Goal: Task Accomplishment & Management: Complete application form

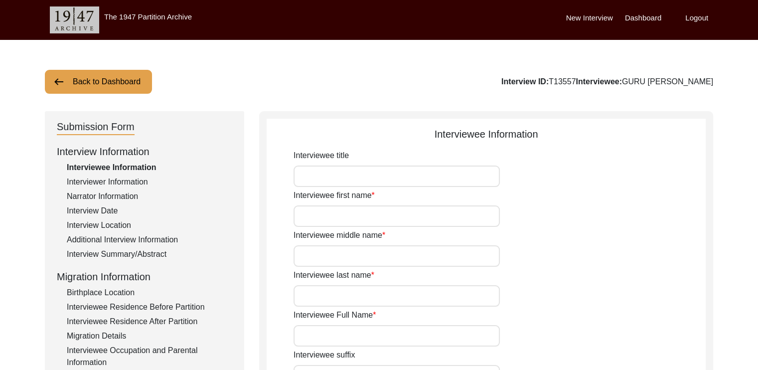
type input "GURU"
type input "PROSANNA"
type input "[PERSON_NAME]"
type input "GURU [PERSON_NAME]"
type input "[DATE]"
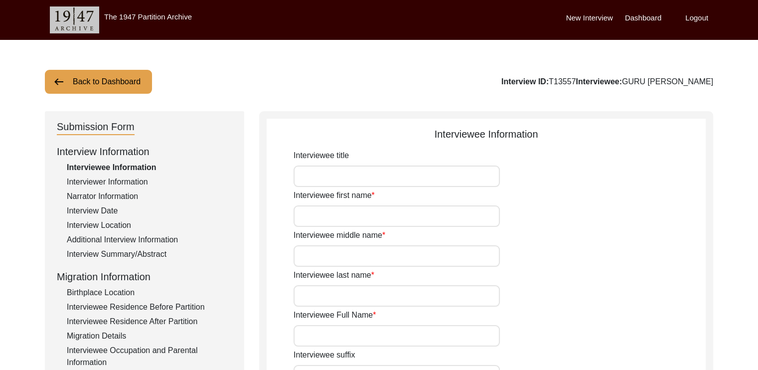
type input "97"
type input "[DEMOGRAPHIC_DATA]"
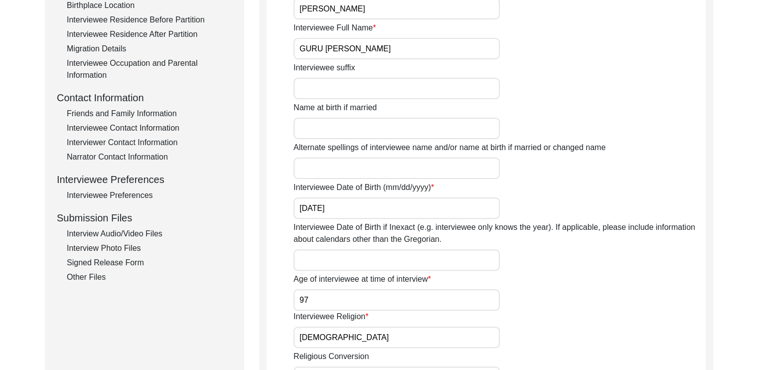
scroll to position [289, 0]
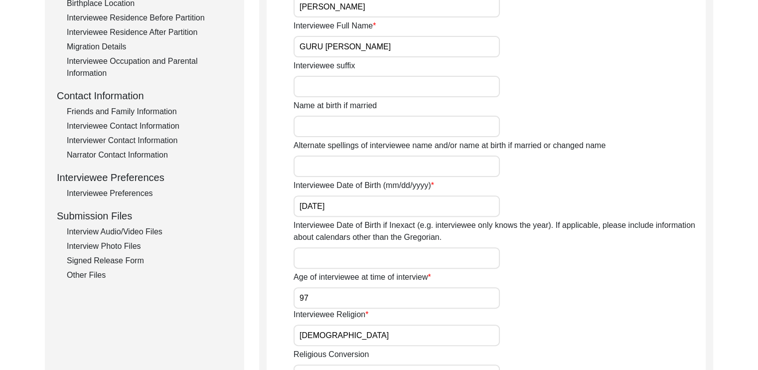
click at [112, 226] on div "Interview Audio/Video Files" at bounding box center [149, 232] width 165 height 12
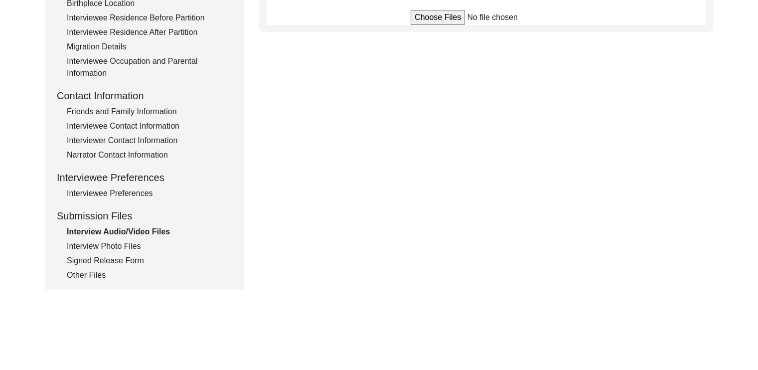
click at [86, 279] on div "Other Files" at bounding box center [149, 275] width 165 height 12
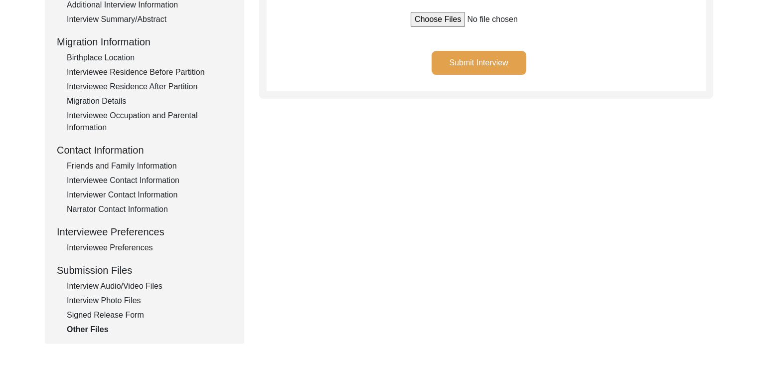
scroll to position [239, 0]
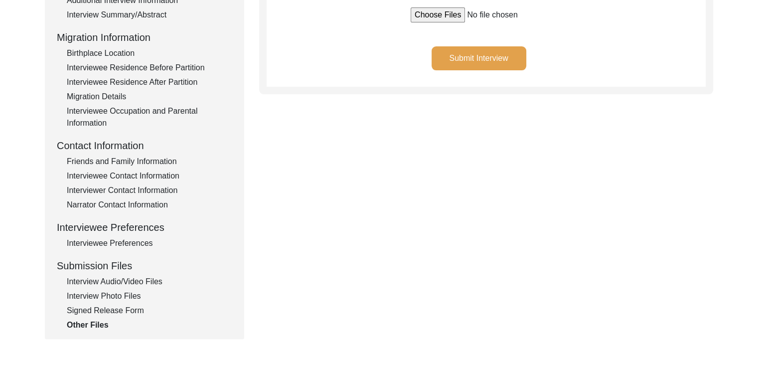
click at [132, 307] on div "Signed Release Form" at bounding box center [149, 310] width 165 height 12
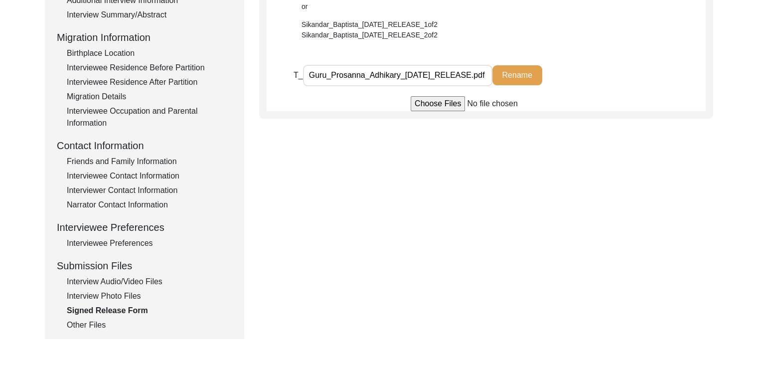
click at [130, 296] on div "Interview Photo Files" at bounding box center [149, 296] width 165 height 12
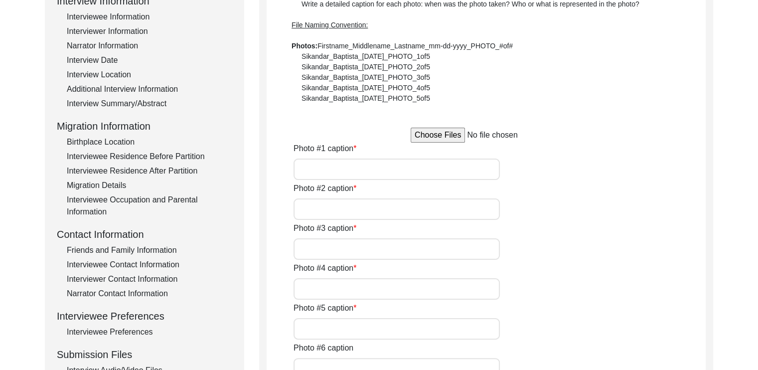
scroll to position [150, 0]
drag, startPoint x: 303, startPoint y: 53, endPoint x: 345, endPoint y: 53, distance: 41.9
click at [345, 53] on div "Write a detailed caption for each photo: when was the photo taken? Who or what …" at bounding box center [486, 52] width 389 height 105
drag, startPoint x: 401, startPoint y: 54, endPoint x: 446, endPoint y: 53, distance: 44.9
click at [446, 53] on div "Write a detailed caption for each photo: when was the photo taken? Who or what …" at bounding box center [486, 52] width 389 height 105
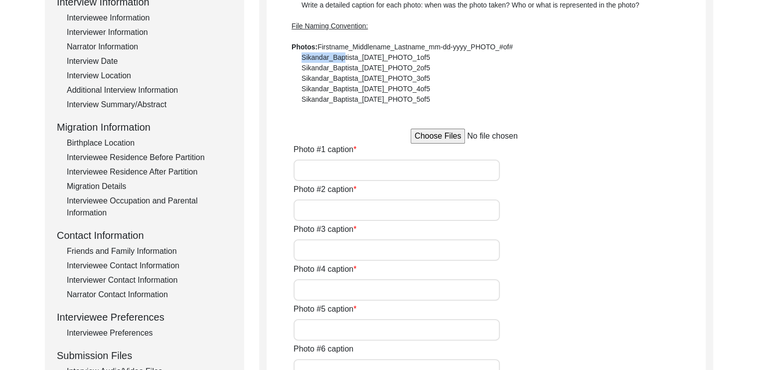
copy div "PHOTO_1of5"
click at [447, 137] on input "file" at bounding box center [486, 136] width 151 height 15
type input "C:\fakepath\Guru_Prosanna_Adhikary_[DATE]_PHOTO_1of5.jpg"
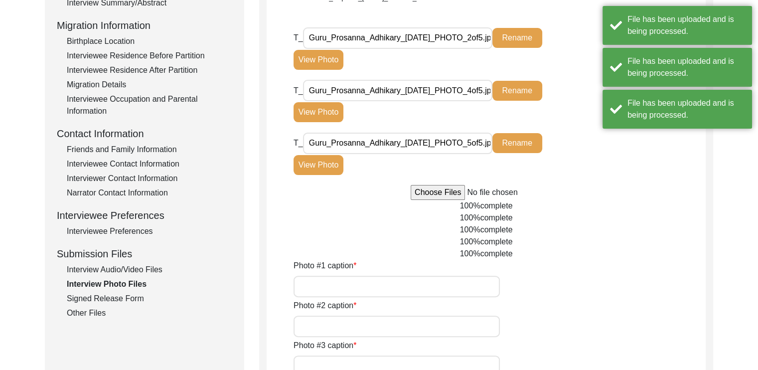
scroll to position [252, 0]
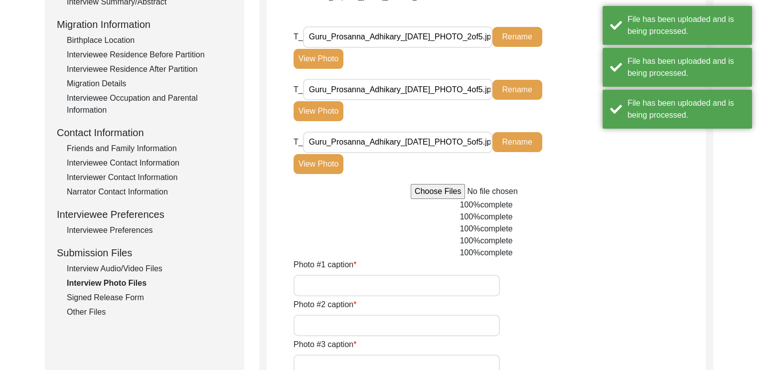
click at [429, 280] on input "Photo #1 caption" at bounding box center [397, 285] width 206 height 21
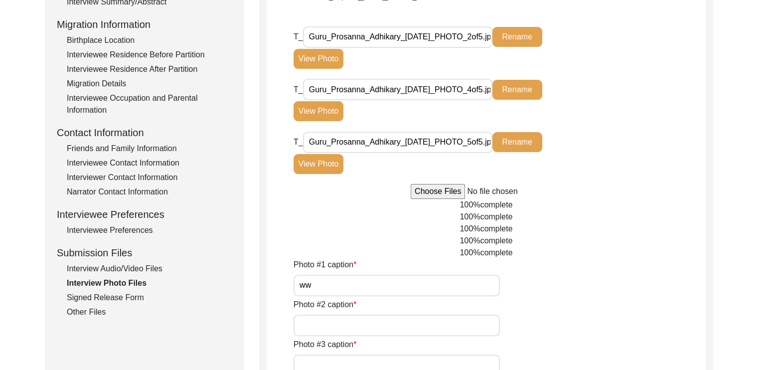
type input "w"
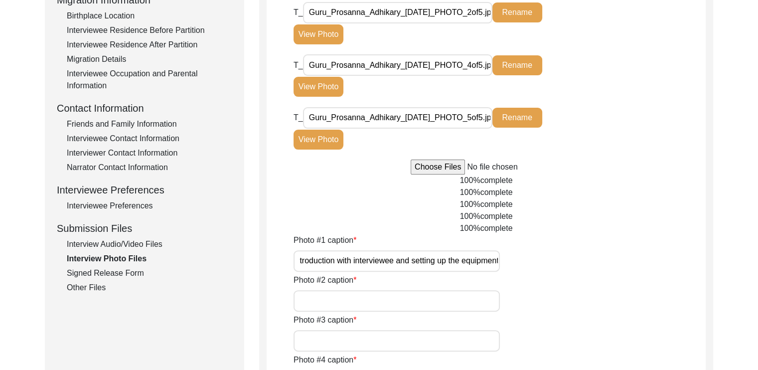
scroll to position [0, 8]
type input "Introduction with interviewee and setting up the equipment"
click at [460, 299] on input "Photo #2 caption" at bounding box center [397, 300] width 206 height 21
type input "D"
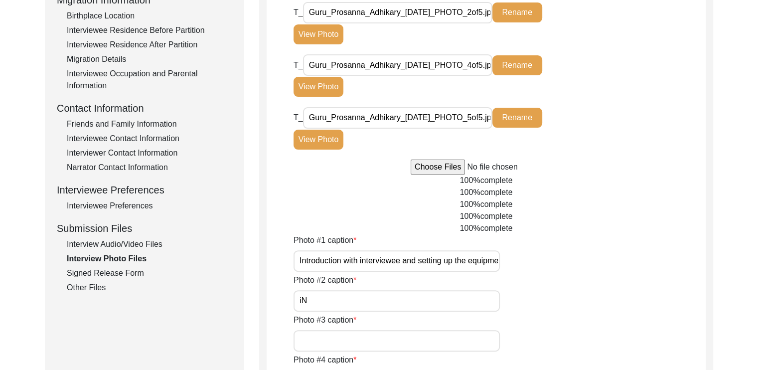
type input "i"
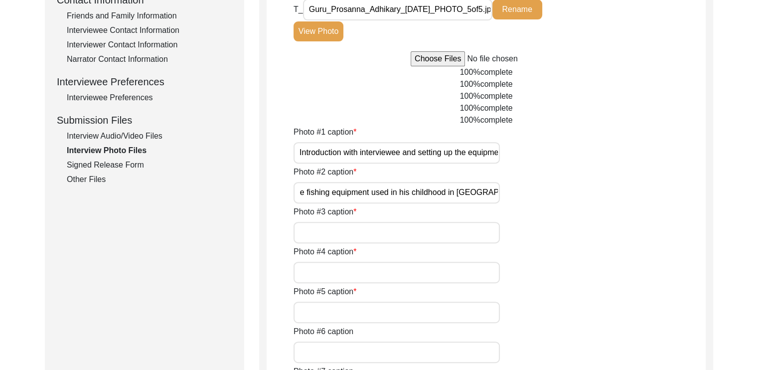
scroll to position [387, 0]
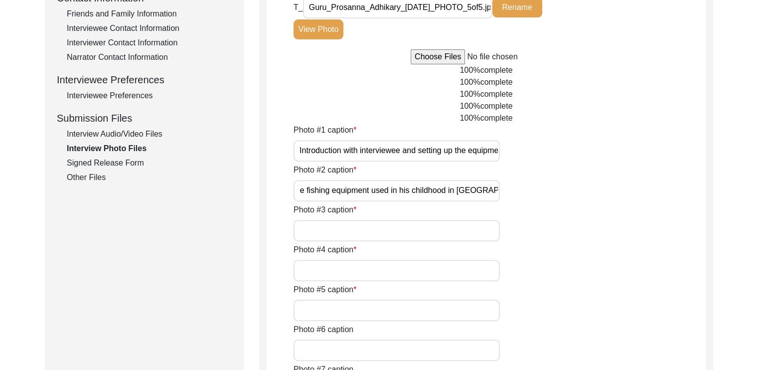
type input "Interviewee sketching for us a picture of the fishing equipment used in his chi…"
click at [478, 240] on input "Photo #3 caption" at bounding box center [397, 230] width 206 height 21
type input "Speaking about his schooldays"
click at [482, 273] on input "Photo #4 caption" at bounding box center [397, 270] width 206 height 21
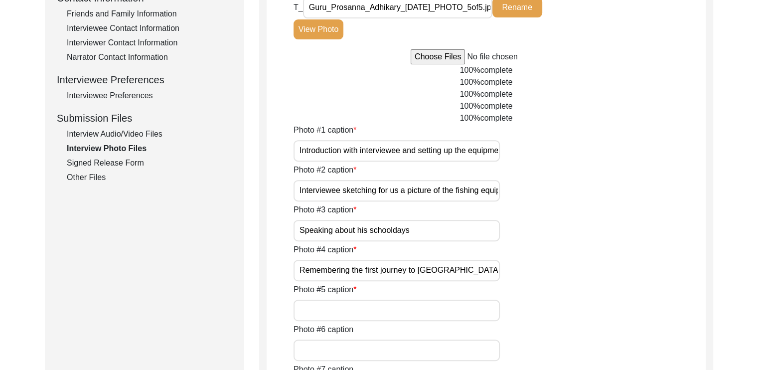
click at [469, 304] on input "Photo #5 caption" at bounding box center [397, 310] width 206 height 21
click at [480, 263] on input "Remembering the first journey to [GEOGRAPHIC_DATA]" at bounding box center [397, 270] width 206 height 21
type input "Remembering the first journey to [GEOGRAPHIC_DATA] during the partition"
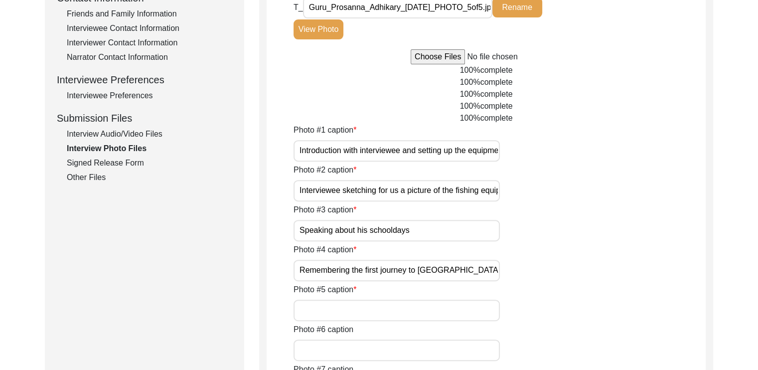
click at [474, 319] on input "Photo #5 caption" at bounding box center [397, 310] width 206 height 21
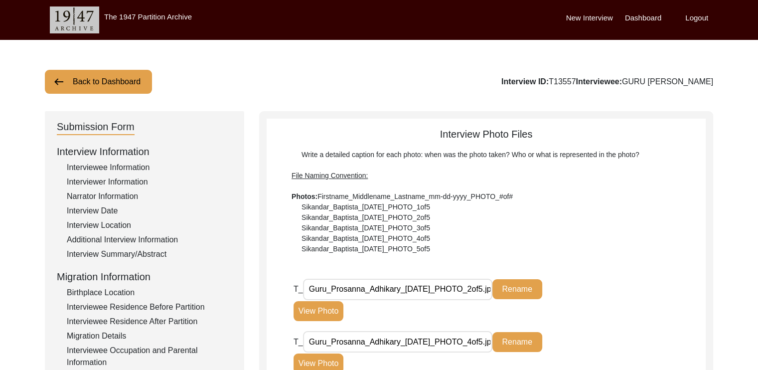
type input "Speaking of the living situations in post independence [GEOGRAPHIC_DATA]"
click at [580, 221] on div "Write a detailed caption for each photo: when was the photo taken? Who or what …" at bounding box center [486, 202] width 389 height 105
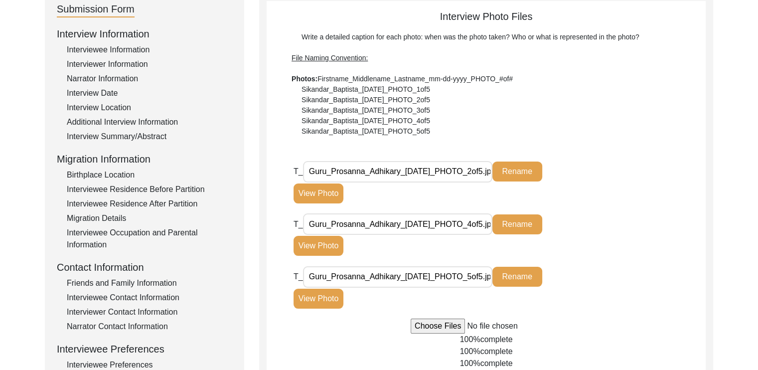
scroll to position [174, 0]
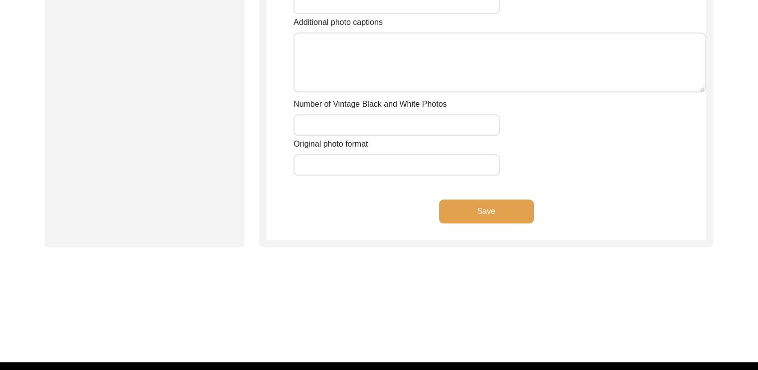
click at [479, 209] on button "Save" at bounding box center [486, 211] width 95 height 24
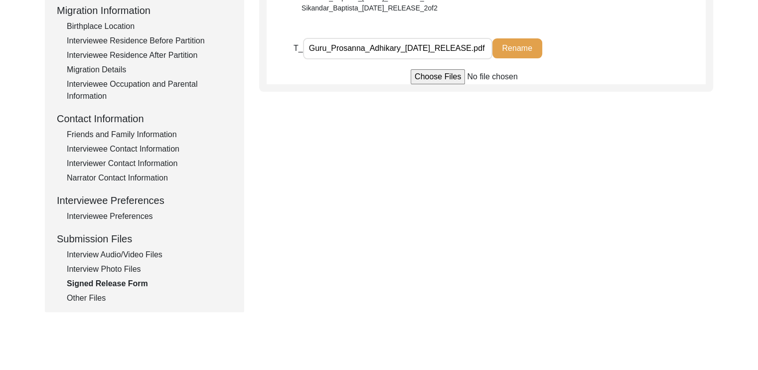
scroll to position [278, 0]
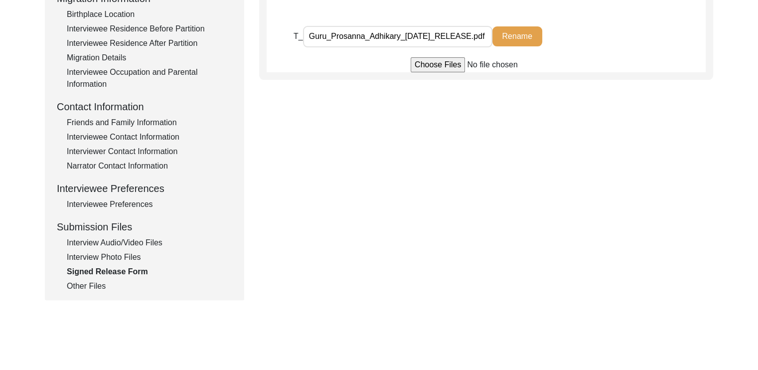
click at [133, 258] on div "Interview Photo Files" at bounding box center [149, 257] width 165 height 12
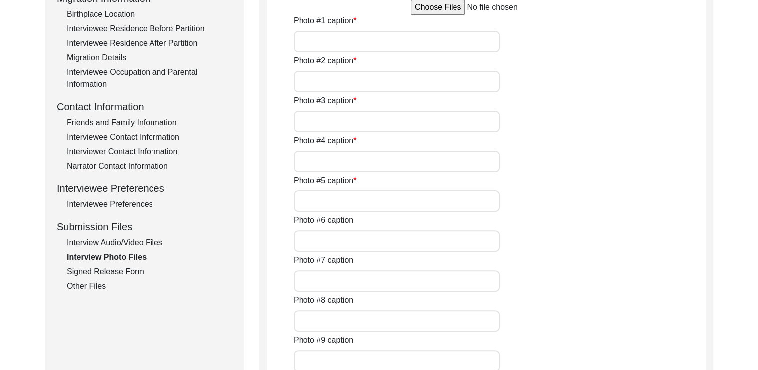
type input "Introduction with interviewee and setting up the equipment"
type input "Interviewee sketching for us a picture of the fishing equipment used in his chi…"
type input "Speaking about his schooldays"
type input "Remembering the first journey to [GEOGRAPHIC_DATA] during the partition"
type input "Speaking of the living situations in post independence [GEOGRAPHIC_DATA]"
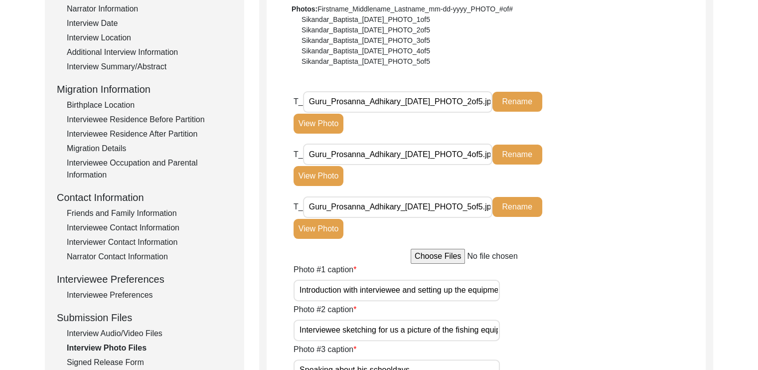
scroll to position [276, 0]
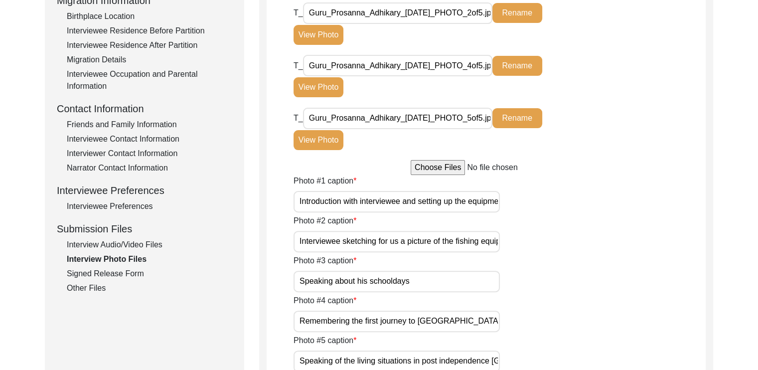
click at [134, 246] on div "Interview Audio/Video Files" at bounding box center [149, 245] width 165 height 12
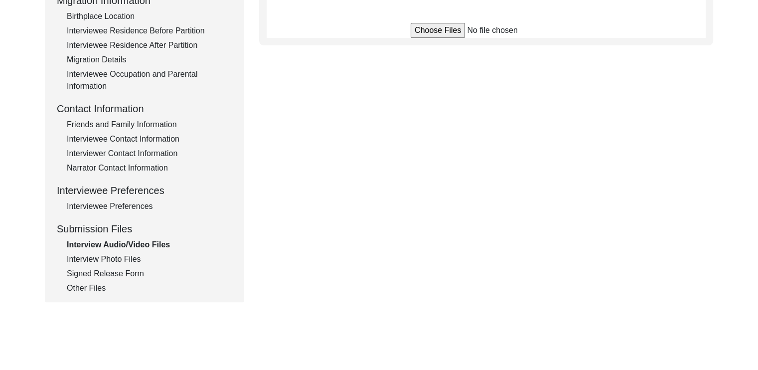
scroll to position [231, 0]
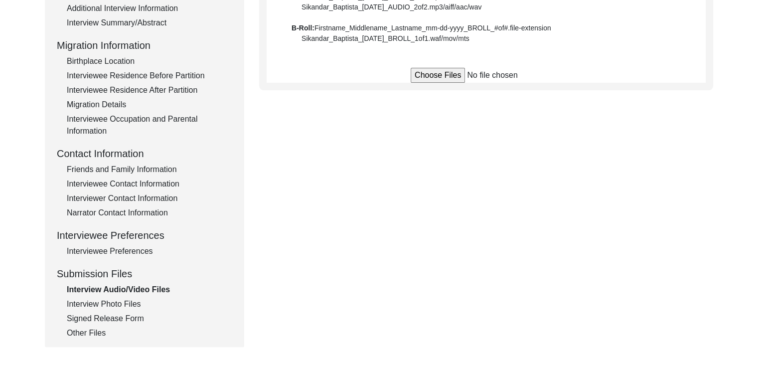
click at [455, 72] on input "file" at bounding box center [486, 75] width 151 height 15
type input "C:\fakepath\Guru_Prosanna_Adhikary_[DATE]_BROLL_1of2.wafmovmts.mp4"
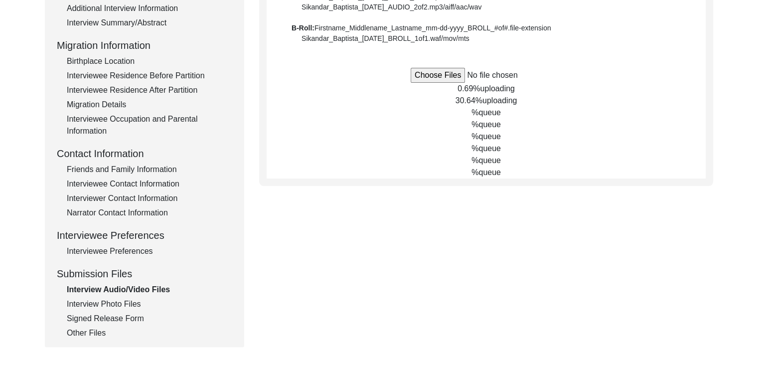
scroll to position [185, 0]
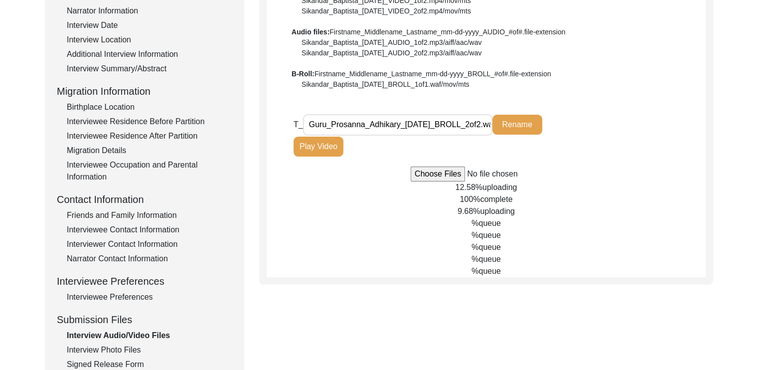
click at [490, 191] on div "12.58% uploading" at bounding box center [486, 187] width 439 height 12
click at [502, 208] on span "uploading" at bounding box center [497, 211] width 34 height 8
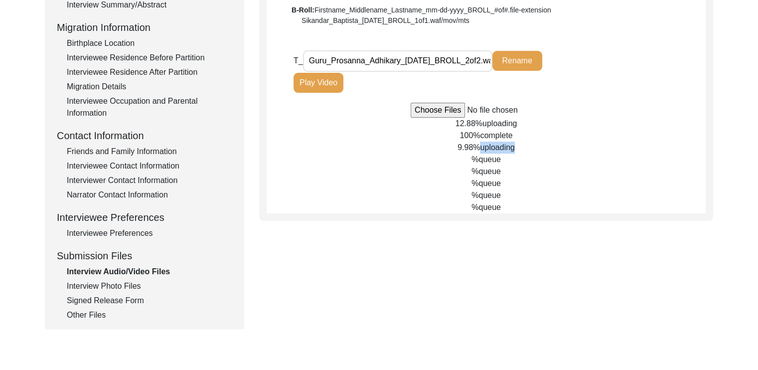
scroll to position [250, 0]
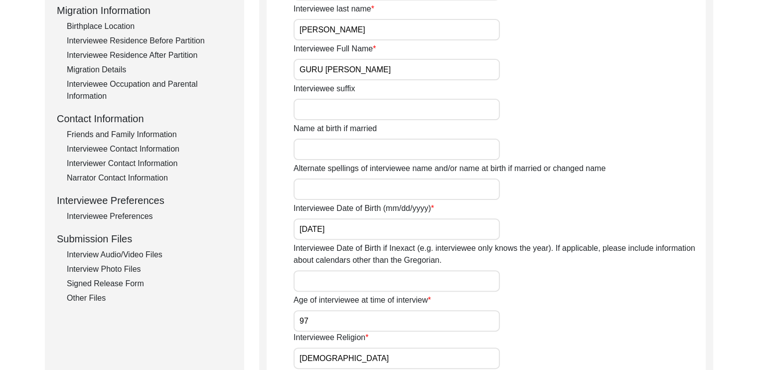
scroll to position [275, 0]
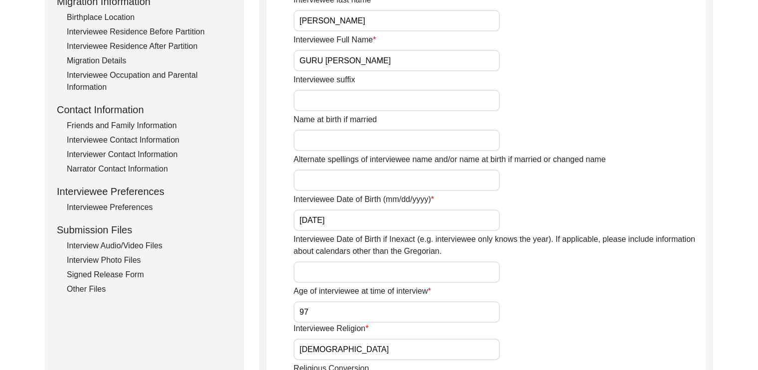
click at [140, 253] on div "Interview Information Interviewee Information Interviewer Information Narrator …" at bounding box center [144, 82] width 175 height 426
click at [150, 247] on div "Interview Audio/Video Files" at bounding box center [149, 246] width 165 height 12
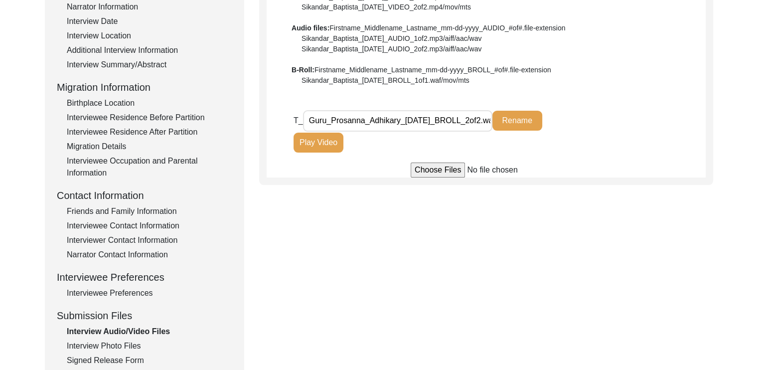
scroll to position [186, 0]
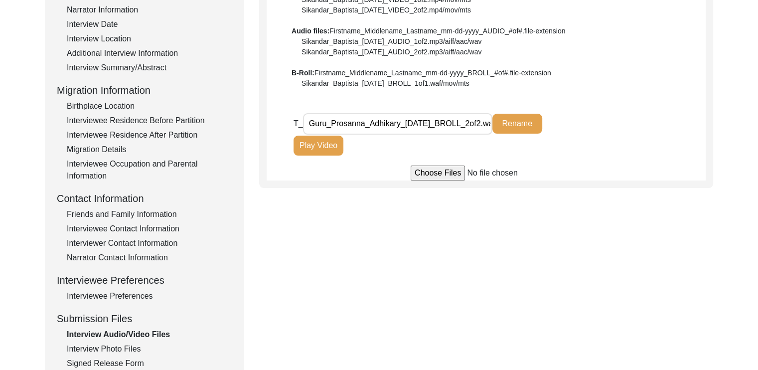
click at [445, 176] on div "Interview Audio/Video Files File Naming Convention: Video files: Firstname_Midd…" at bounding box center [486, 56] width 454 height 263
click at [445, 176] on input "file" at bounding box center [486, 172] width 151 height 15
type input "C:\fakepath\Guru_Prosanna_Adhikary_[DATE]_BROLL_1of2.wafmovmts.mp4"
